Goal: Information Seeking & Learning: Compare options

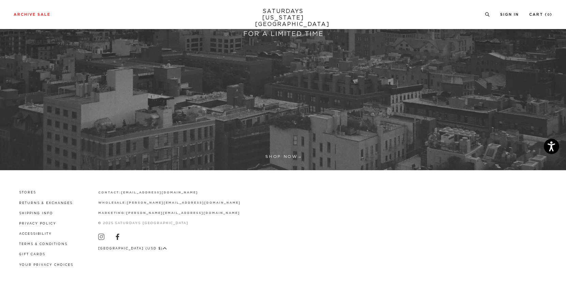
scroll to position [224, 0]
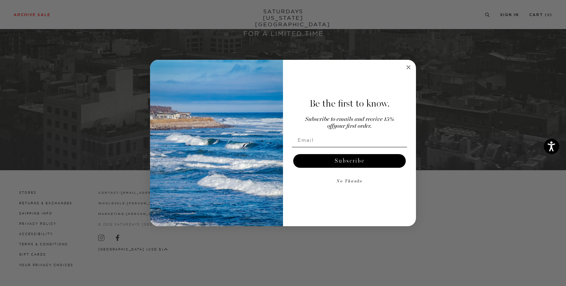
click at [409, 70] on circle "Close dialog" at bounding box center [409, 67] width 8 height 8
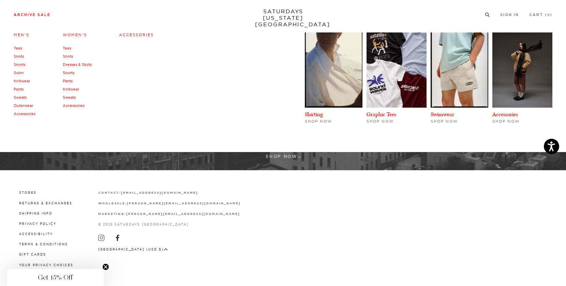
click at [17, 88] on link "Pants" at bounding box center [19, 89] width 10 height 5
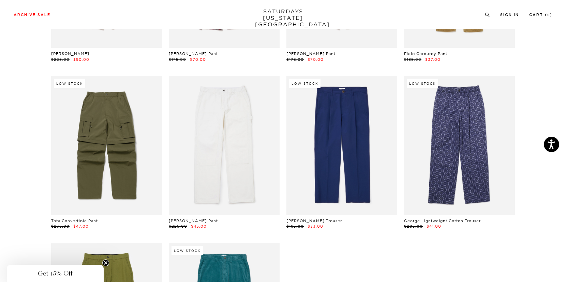
scroll to position [164, 0]
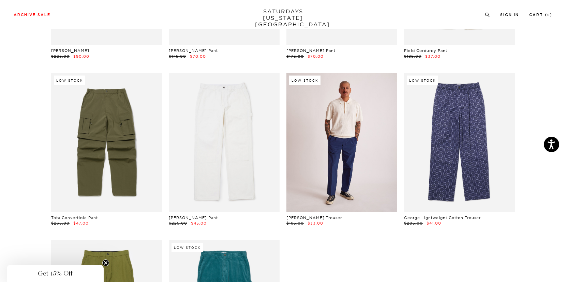
click at [325, 113] on link at bounding box center [342, 142] width 111 height 139
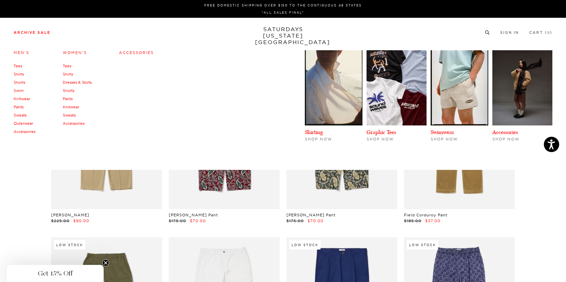
click at [21, 124] on link "Outerwear" at bounding box center [23, 123] width 19 height 5
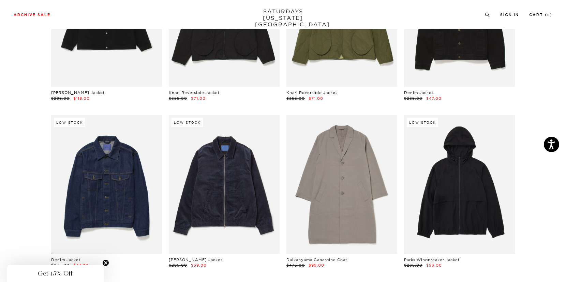
scroll to position [46, 0]
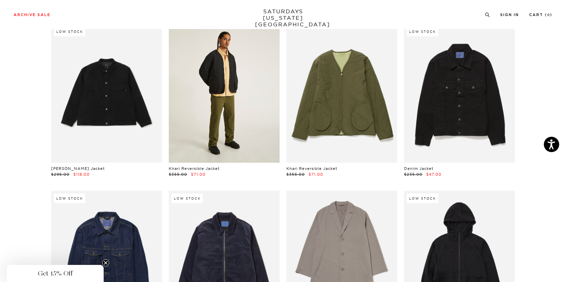
click at [235, 106] on link at bounding box center [224, 93] width 111 height 139
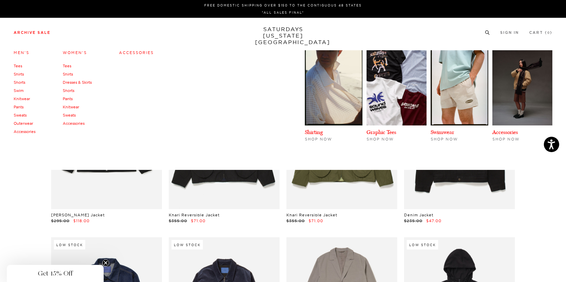
click at [18, 74] on link "Shirts" at bounding box center [19, 74] width 10 height 5
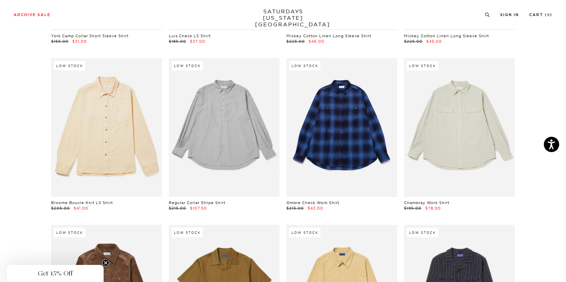
scroll to position [1352, 0]
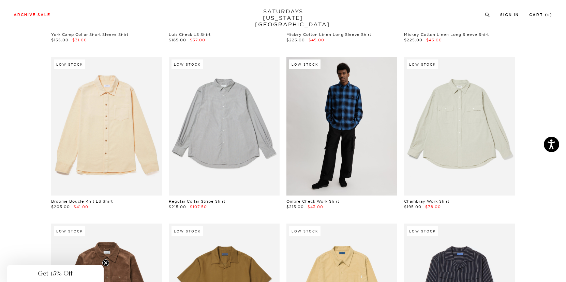
click at [347, 139] on link at bounding box center [342, 126] width 111 height 139
